Goal: Task Accomplishment & Management: Manage account settings

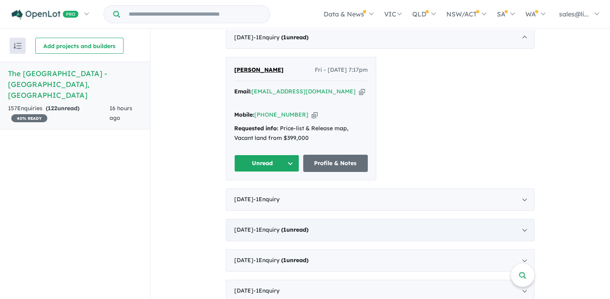
scroll to position [281, 0]
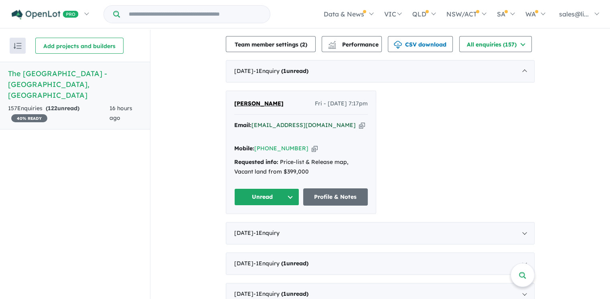
click at [256, 121] on a%20The%20Cape%20Estate%20-%20Cape%20Paterson"] "[EMAIL_ADDRESS][DOMAIN_NAME]" at bounding box center [303, 124] width 104 height 7
click at [289, 188] on button "Unread" at bounding box center [266, 196] width 65 height 17
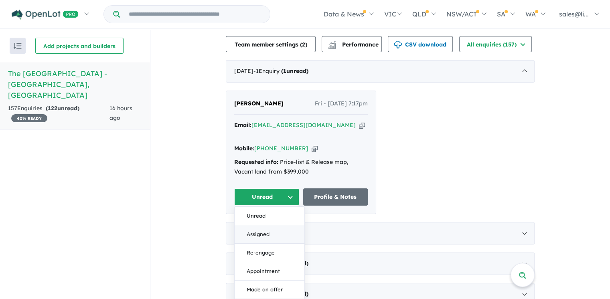
click at [259, 225] on button "Assigned" at bounding box center [269, 234] width 70 height 18
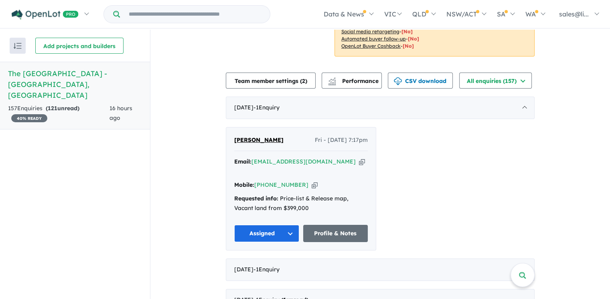
scroll to position [240, 0]
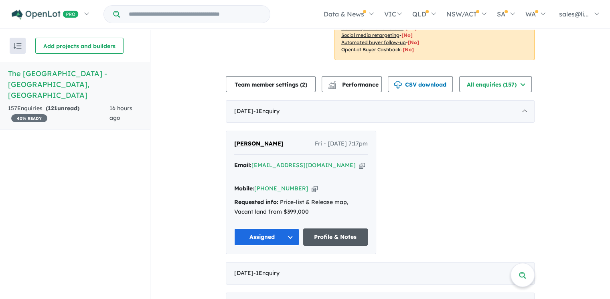
click at [357, 228] on link "Profile & Notes" at bounding box center [335, 236] width 65 height 17
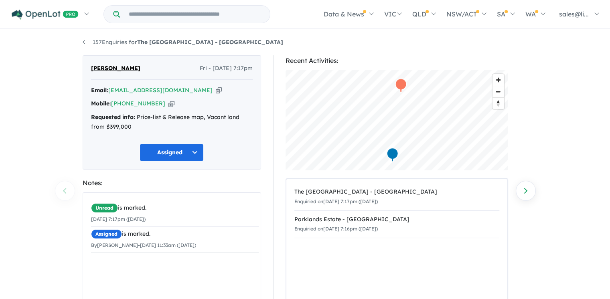
click at [194, 147] on button "Assigned" at bounding box center [171, 152] width 64 height 17
click at [234, 138] on div "[PERSON_NAME] - [DATE] 7:17pm Email: [EMAIL_ADDRESS][DOMAIN_NAME] Copied! Mobil…" at bounding box center [172, 112] width 178 height 114
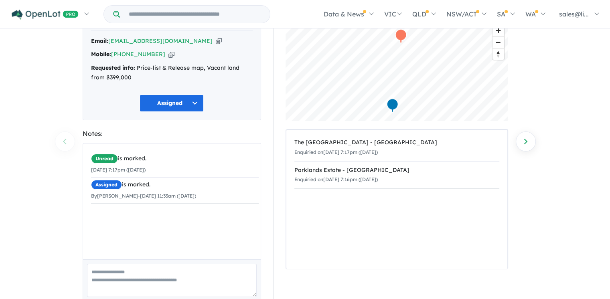
scroll to position [82, 0]
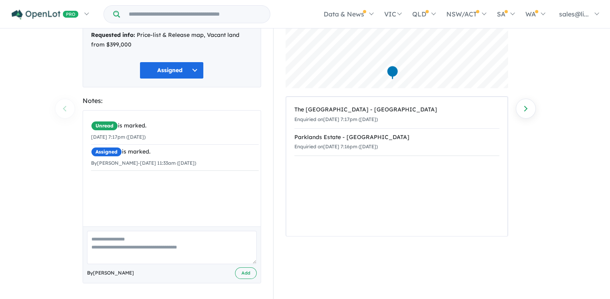
click at [106, 182] on div "Unread is marked. [DATE] 7:17pm ([DATE]) Assigned is marked. By [PERSON_NAME] -…" at bounding box center [175, 172] width 184 height 122
click at [109, 219] on div "Unread is marked. [DATE] 7:17pm ([DATE]) Assigned is marked. By [PERSON_NAME] -…" at bounding box center [175, 172] width 184 height 122
click at [103, 247] on textarea at bounding box center [172, 247] width 170 height 33
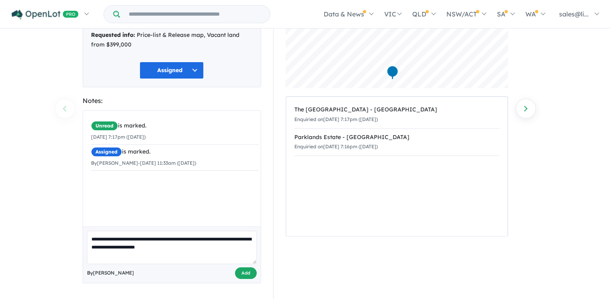
type textarea "**********"
click at [248, 273] on button "Add" at bounding box center [246, 273] width 22 height 12
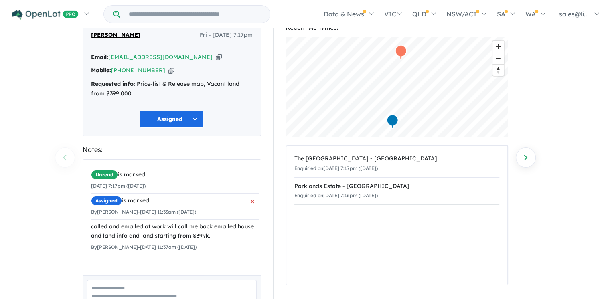
scroll to position [0, 0]
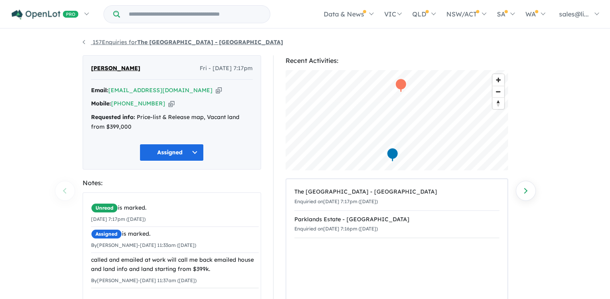
click at [103, 42] on link "157 Enquiries for The [GEOGRAPHIC_DATA] - [GEOGRAPHIC_DATA]" at bounding box center [183, 41] width 200 height 7
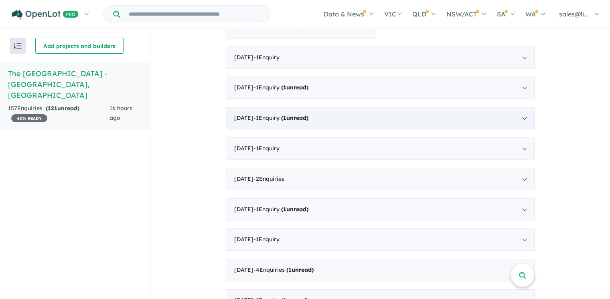
scroll to position [481, 0]
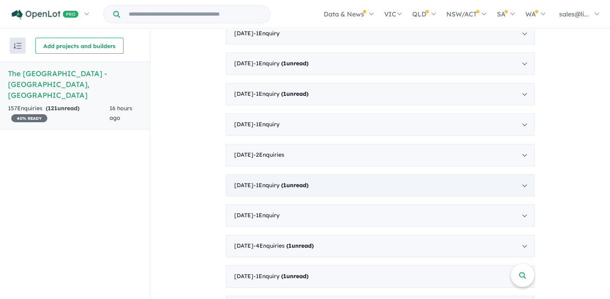
click at [290, 182] on span "( 1 unread)" at bounding box center [293, 185] width 29 height 7
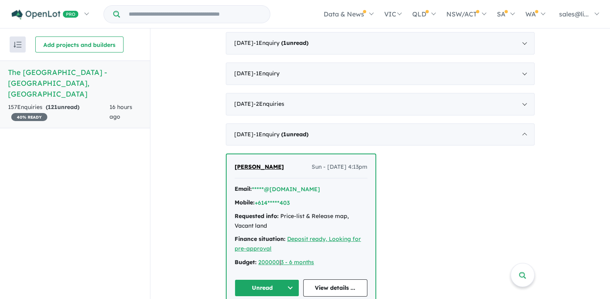
scroll to position [438, 0]
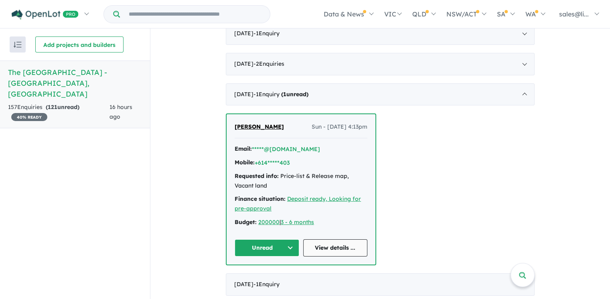
click at [332, 240] on link "View details ..." at bounding box center [335, 247] width 65 height 17
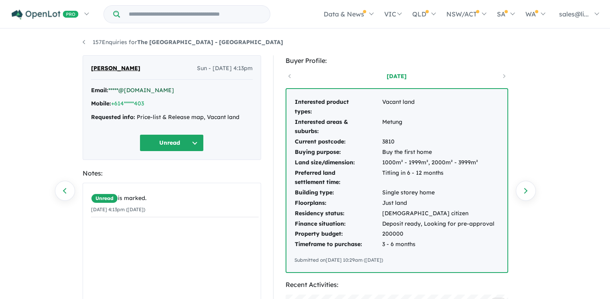
click at [130, 91] on link "*****@[DOMAIN_NAME]" at bounding box center [141, 90] width 66 height 7
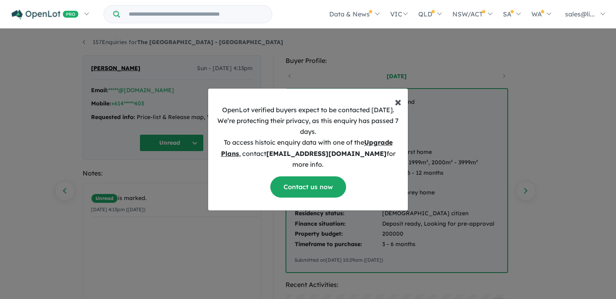
click at [395, 108] on span "×" at bounding box center [397, 101] width 7 height 16
